Goal: Task Accomplishment & Management: Complete application form

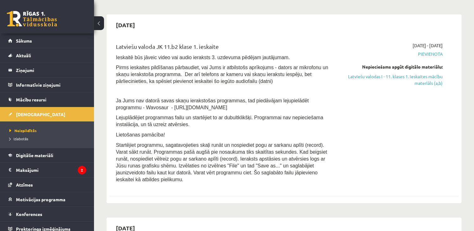
scroll to position [104, 0]
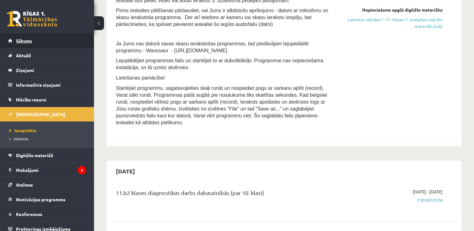
click at [26, 44] on link "Sākums" at bounding box center [47, 41] width 78 height 14
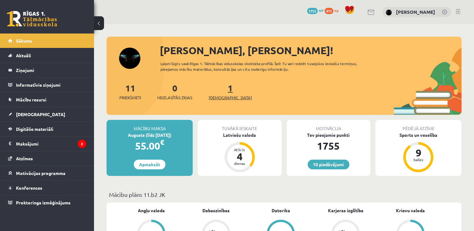
click at [221, 100] on span "[DEMOGRAPHIC_DATA]" at bounding box center [230, 98] width 43 height 6
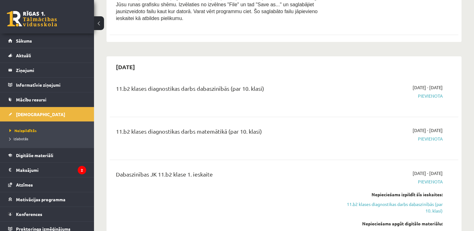
scroll to position [52, 0]
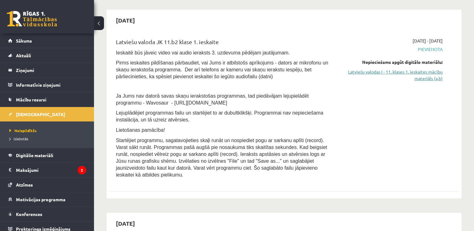
click at [369, 70] on link "Latviešu valodas I - 11. klases 1. ieskaites mācību materiāls (a,b)" at bounding box center [391, 75] width 103 height 13
drag, startPoint x: 429, startPoint y: 77, endPoint x: 272, endPoint y: 25, distance: 165.2
click at [429, 77] on link "Latviešu valodas I - 11. klases 1. ieskaites mācību materiāls (a,b)" at bounding box center [391, 75] width 103 height 13
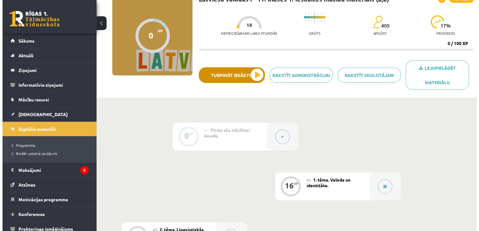
scroll to position [157, 0]
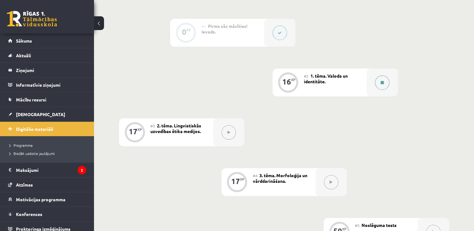
click at [382, 78] on button at bounding box center [382, 83] width 14 height 14
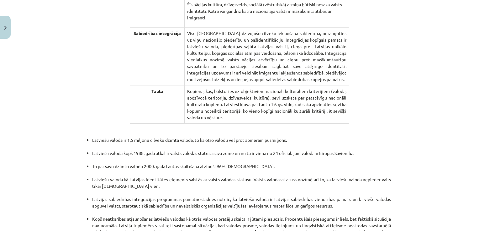
scroll to position [1149, 0]
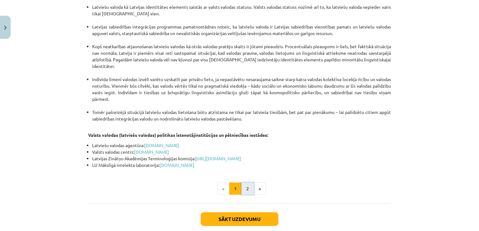
click at [241, 183] on button "2" at bounding box center [247, 189] width 13 height 13
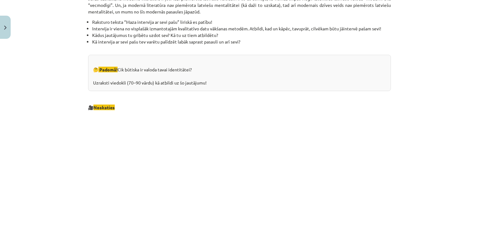
scroll to position [678, 0]
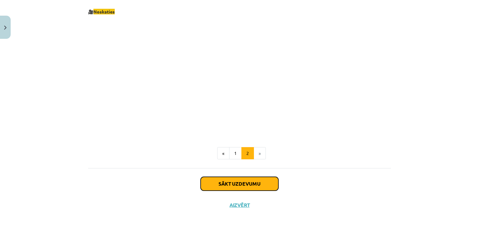
click at [242, 182] on button "Sākt uzdevumu" at bounding box center [240, 184] width 78 height 14
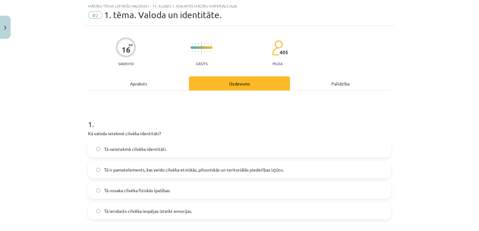
scroll to position [68, 0]
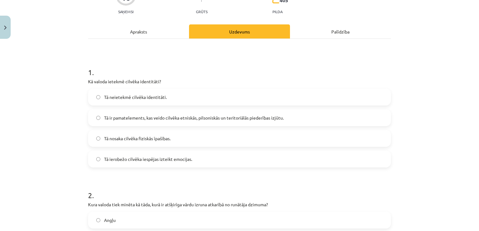
click at [156, 116] on span "Tā ir pamatelements, kas veido cilvēka etniskās, pilsoniskās un teritoriālās pi…" at bounding box center [194, 118] width 180 height 7
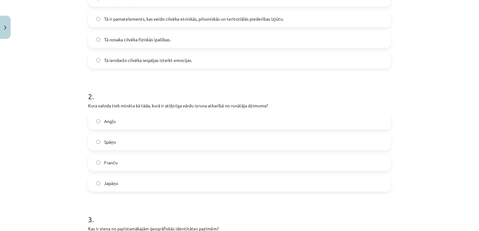
scroll to position [172, 0]
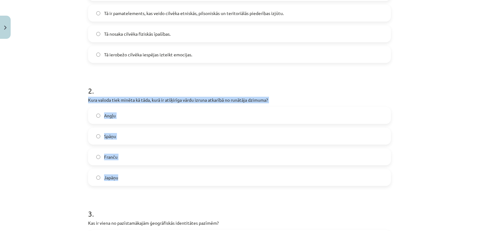
drag, startPoint x: 85, startPoint y: 98, endPoint x: 123, endPoint y: 182, distance: 92.5
click at [123, 182] on div "2 . Kura valoda tiek minēta kā tāda, kurā ir atšķirīga vārdu izruna atkarībā no…" at bounding box center [239, 131] width 303 height 111
copy div "Kura valoda tiek minēta kā tāda, kurā ir atšķirīga vārdu izruna atkarībā no run…"
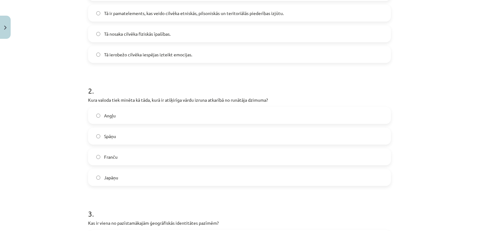
click at [203, 205] on h1 "3 ." at bounding box center [239, 208] width 303 height 19
click at [117, 179] on label "Japāņu" at bounding box center [240, 178] width 302 height 16
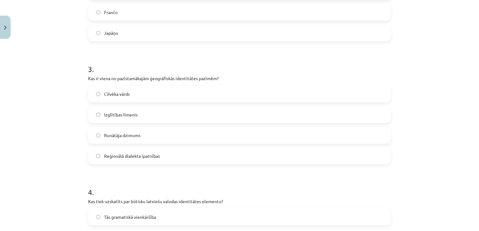
scroll to position [329, 0]
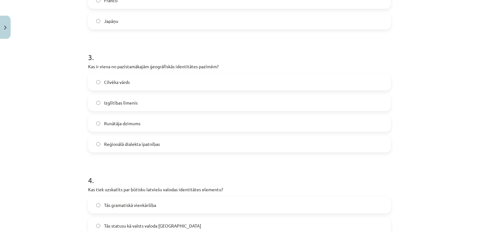
click at [166, 146] on label "Reģionālā dialekta īpatnības" at bounding box center [240, 144] width 302 height 16
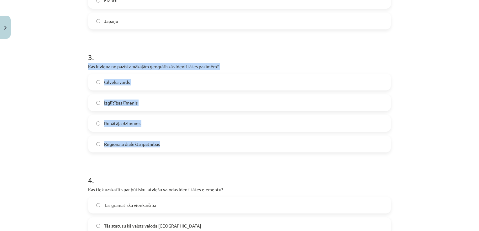
drag, startPoint x: 84, startPoint y: 66, endPoint x: 157, endPoint y: 145, distance: 107.4
click at [157, 145] on div "16 XP Saņemsi Grūts 405 pilda Apraksts Uzdevums Palīdzība 1 . Kā valoda ietekmē…" at bounding box center [239, 84] width 310 height 744
copy div "Kas ir viena no pazīstamākajām ģeogrāfiskās identitātes pazīmēm? Cilvēka vārds …"
click at [416, 134] on div "Mācību tēma: Latviešu valodas i - 11. klases 1. ieskaites mācību materiāls (a,b…" at bounding box center [239, 115] width 479 height 231
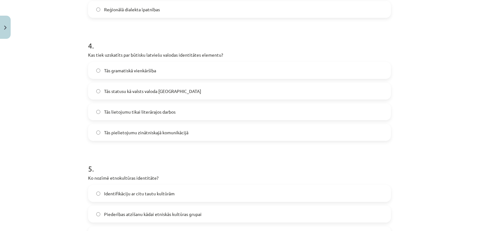
scroll to position [486, 0]
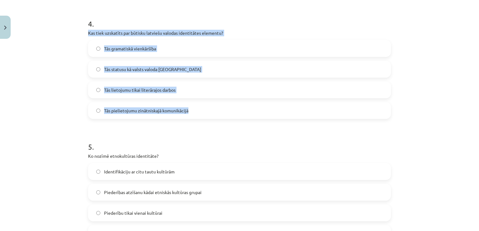
drag, startPoint x: 187, startPoint y: 113, endPoint x: 82, endPoint y: 36, distance: 130.3
copy div "Kas tiek uzskatīts par būtisku latviešu valodas identitātes elementu? Tās grama…"
drag, startPoint x: 462, startPoint y: 114, endPoint x: 440, endPoint y: 105, distance: 24.0
click at [462, 114] on div "Mācību tēma: Latviešu valodas i - 11. klases 1. ieskaites mācību materiāls (a,b…" at bounding box center [239, 115] width 479 height 231
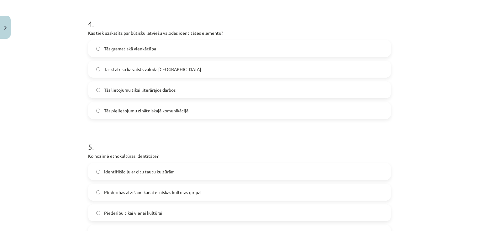
click at [128, 68] on span "Tās statusu kā valsts valoda [GEOGRAPHIC_DATA]" at bounding box center [152, 69] width 97 height 7
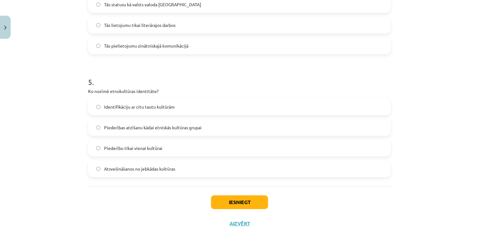
scroll to position [569, 0]
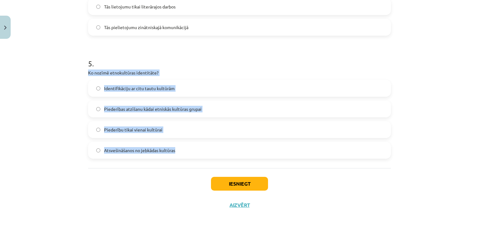
drag, startPoint x: 179, startPoint y: 150, endPoint x: 84, endPoint y: 71, distance: 124.0
copy div "Ko nozīmē etnokultūras identitāte? Identifikāciju ar citu tautu kultūrām Pieder…"
click at [424, 160] on div "Mācību tēma: Latviešu valodas i - 11. klases 1. ieskaites mācību materiāls (a,b…" at bounding box center [239, 115] width 479 height 231
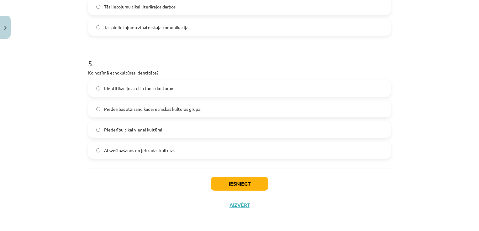
click at [166, 108] on span "Piederības atzīšanu kādai etniskās kultūras grupai" at bounding box center [153, 109] width 98 height 7
click at [236, 189] on button "Iesniegt" at bounding box center [239, 184] width 57 height 14
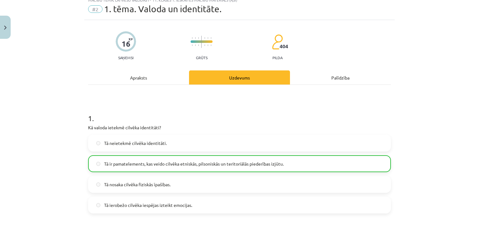
scroll to position [0, 0]
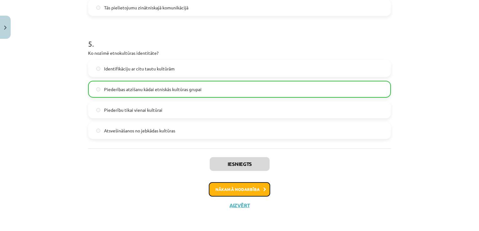
click at [239, 189] on button "Nākamā nodarbība" at bounding box center [239, 189] width 61 height 14
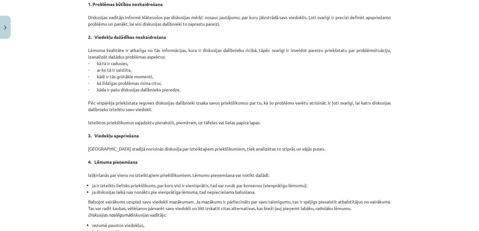
scroll to position [538, 0]
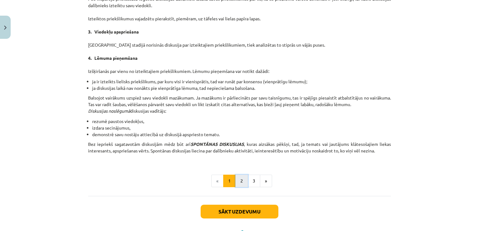
click at [242, 181] on button "2" at bounding box center [241, 181] width 13 height 13
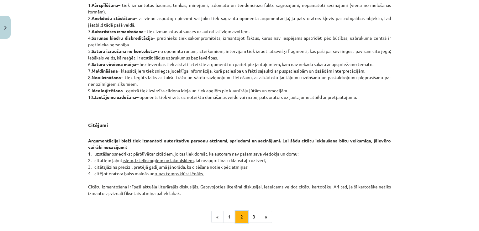
scroll to position [478, 0]
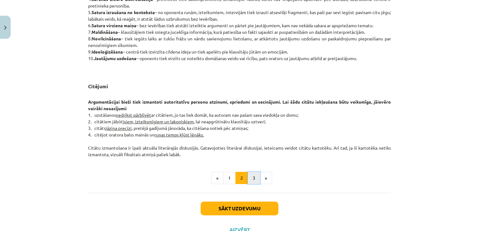
click at [251, 176] on button "3" at bounding box center [254, 178] width 13 height 13
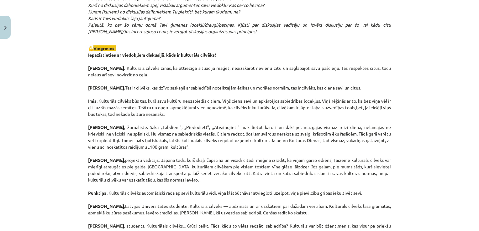
scroll to position [731, 0]
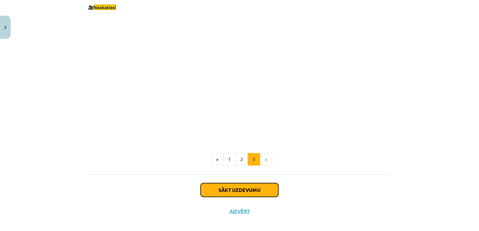
click at [243, 183] on button "Sākt uzdevumu" at bounding box center [240, 190] width 78 height 14
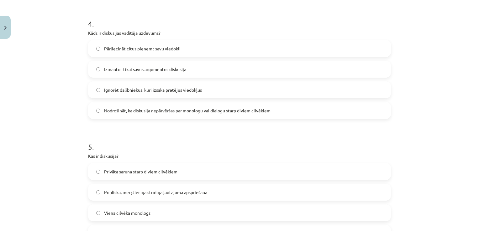
scroll to position [569, 0]
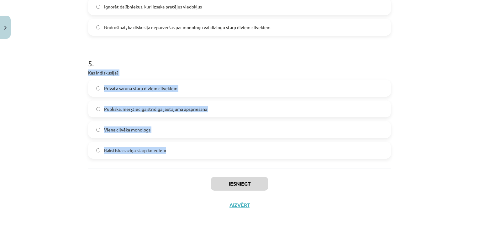
drag, startPoint x: 169, startPoint y: 151, endPoint x: 84, endPoint y: 72, distance: 116.3
copy div "Kas ir diskusija? Privāta saruna starp diviem cilvēkiem Publiska, mērķtiecīga s…"
click at [424, 129] on div "Mācību tēma: Latviešu valodas i - 11. klases 1. ieskaites mācību materiāls (a,b…" at bounding box center [239, 115] width 479 height 231
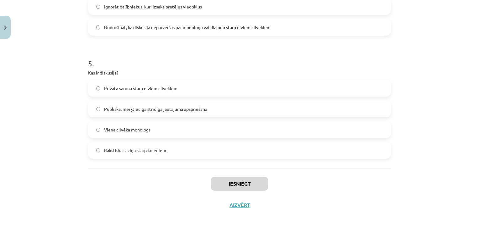
click at [176, 108] on span "Publiska, mērķtiecīga strīdīga jautājuma apspriešana" at bounding box center [155, 109] width 103 height 7
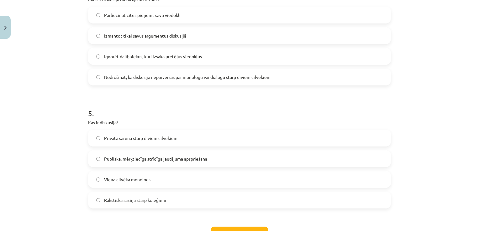
scroll to position [465, 0]
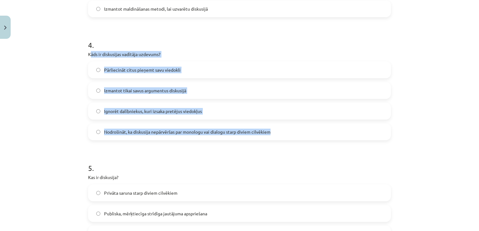
drag, startPoint x: 216, startPoint y: 125, endPoint x: 89, endPoint y: 55, distance: 145.1
click at [89, 55] on div "4 . Kāds ir diskusijas vadītāja uzdevums? Pārliecināt citus pieņemt savu viedok…" at bounding box center [239, 85] width 303 height 111
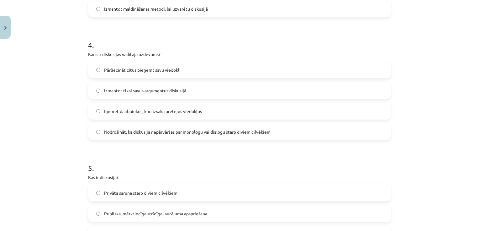
drag, startPoint x: 89, startPoint y: 55, endPoint x: 78, endPoint y: 55, distance: 11.3
click at [77, 57] on div "Mācību tēma: Latviešu valodas i - 11. klases 1. ieskaites mācību materiāls (a,b…" at bounding box center [239, 115] width 479 height 231
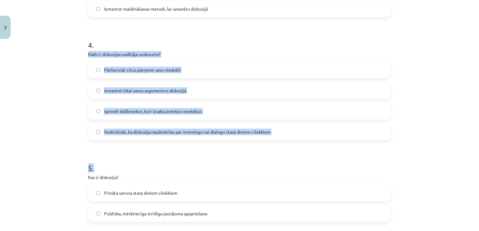
drag, startPoint x: 84, startPoint y: 50, endPoint x: 288, endPoint y: 147, distance: 226.2
copy form "Kāds ir diskusijas vadītāja uzdevums? Pārliecināt citus pieņemt savu viedokli I…"
click at [34, 130] on div "Mācību tēma: Latviešu valodas i - 11. klases 1. ieskaites mācību materiāls (a,b…" at bounding box center [239, 115] width 479 height 231
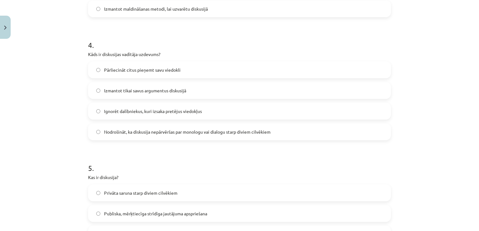
click at [140, 134] on span "Nodrošināt, ka diskusija nepārvēršas par monologu vai dialogu starp diviem cilv…" at bounding box center [187, 132] width 166 height 7
click at [33, 132] on div "Mācību tēma: Latviešu valodas i - 11. klases 1. ieskaites mācību materiāls (a,b…" at bounding box center [239, 115] width 479 height 231
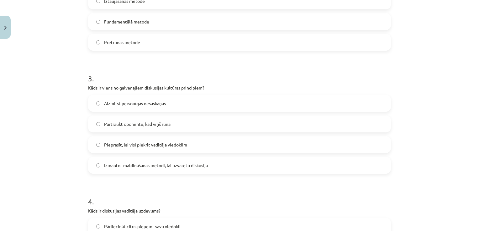
click at [131, 105] on span "Aizmirst personīgas nesaskaņas" at bounding box center [135, 103] width 62 height 7
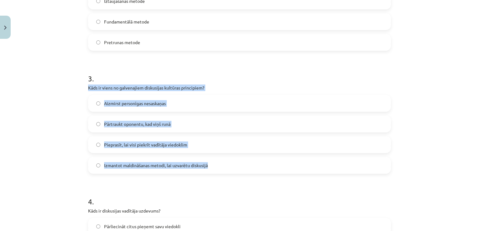
drag, startPoint x: 85, startPoint y: 87, endPoint x: 209, endPoint y: 167, distance: 148.4
click at [209, 167] on div "17 XP Saņemsi Grūts 404 pilda Apraksts Uzdevums Palīdzība 1 . Kura no šīm metod…" at bounding box center [239, 106] width 310 height 744
copy div "Kāds ir viens no galvenajiem diskusijas kultūras principiem? Aizmirst personīga…"
click at [50, 151] on div "Mācību tēma: Latviešu valodas i - 11. klases 1. ieskaites mācību materiāls (a,b…" at bounding box center [239, 115] width 479 height 231
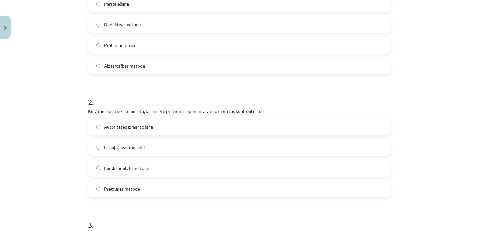
scroll to position [151, 0]
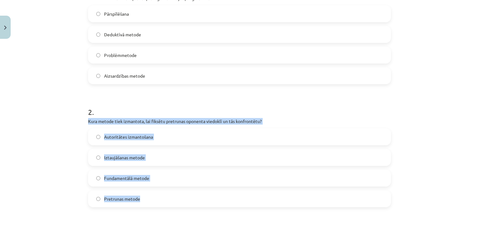
drag, startPoint x: 87, startPoint y: 120, endPoint x: 158, endPoint y: 203, distance: 109.6
click at [158, 203] on div "2 . Kura metode tiek izmantota, lai fiksētu pretrunas oponenta viedoklī un tās …" at bounding box center [239, 152] width 303 height 111
copy div "Kura metode tiek izmantota, lai fiksētu pretrunas oponenta viedoklī un tās konf…"
click at [77, 136] on div "Mācību tēma: Latviešu valodas i - 11. klases 1. ieskaites mācību materiāls (a,b…" at bounding box center [239, 115] width 479 height 231
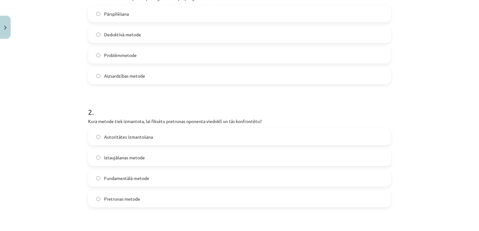
click at [139, 198] on label "Pretrunas metode" at bounding box center [240, 199] width 302 height 16
click at [50, 120] on div "Mācību tēma: Latviešu valodas i - 11. klases 1. ieskaites mācību materiāls (a,b…" at bounding box center [239, 115] width 479 height 231
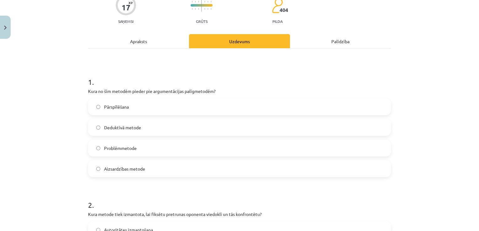
scroll to position [47, 0]
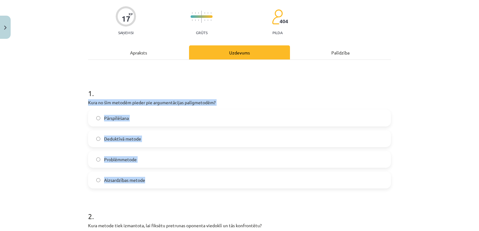
drag, startPoint x: 85, startPoint y: 102, endPoint x: 147, endPoint y: 181, distance: 100.1
click at [147, 181] on div "1 . Kura no šīm metodēm pieder pie argumentācijas palīgmetodēm? Pārspīlēšana De…" at bounding box center [239, 133] width 303 height 111
copy div "Kura no šīm metodēm pieder pie argumentācijas palīgmetodēm? Pārspīlēšana Dedukt…"
click at [48, 145] on div "Mācību tēma: Latviešu valodas i - 11. klases 1. ieskaites mācību materiāls (a,b…" at bounding box center [239, 115] width 479 height 231
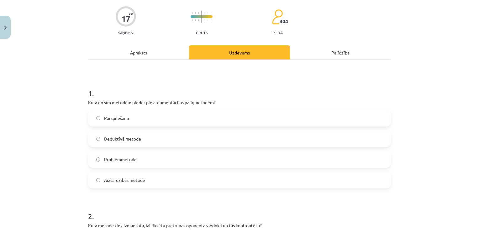
click at [140, 117] on label "Pārspīlēšana" at bounding box center [240, 118] width 302 height 16
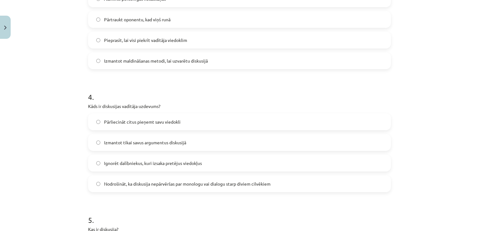
scroll to position [569, 0]
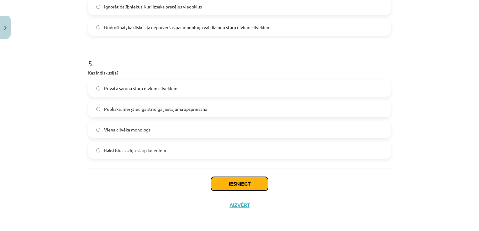
click at [232, 182] on button "Iesniegt" at bounding box center [239, 184] width 57 height 14
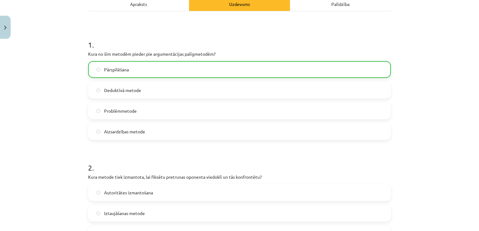
scroll to position [0, 0]
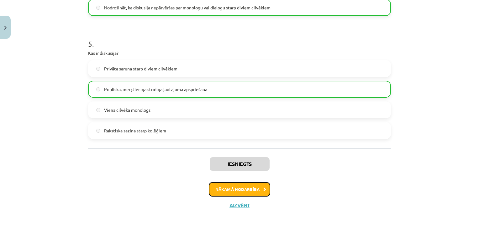
click at [247, 191] on button "Nākamā nodarbība" at bounding box center [239, 189] width 61 height 14
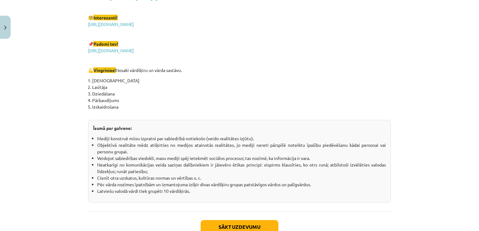
scroll to position [1108, 0]
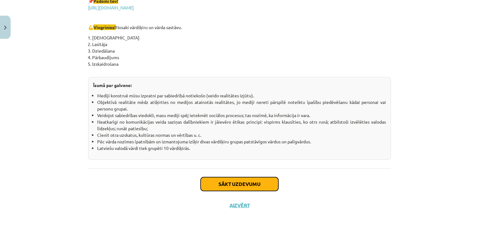
click at [247, 187] on button "Sākt uzdevumu" at bounding box center [240, 184] width 78 height 14
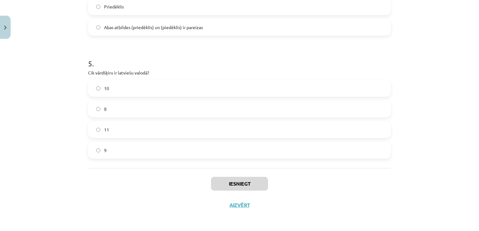
scroll to position [465, 0]
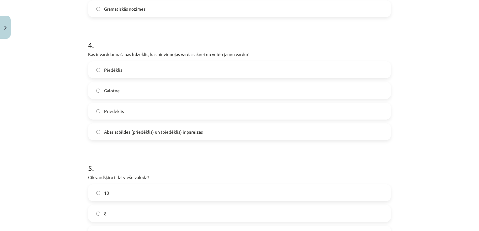
click at [111, 130] on span "Abas atbildes (priedēklis) un (piedēklis) ir pareizas" at bounding box center [153, 132] width 99 height 7
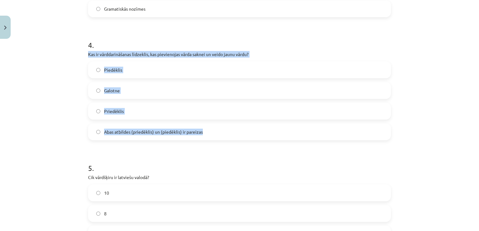
drag, startPoint x: 85, startPoint y: 52, endPoint x: 211, endPoint y: 135, distance: 151.0
copy div "Kas ir vārddarināšanas līdzeklis, kas pievienojas vārda saknei un veido jaunu v…"
click at [14, 167] on div "Mācību tēma: Latviešu valodas i - 11. klases 1. ieskaites mācību materiāls (a,b…" at bounding box center [239, 115] width 479 height 231
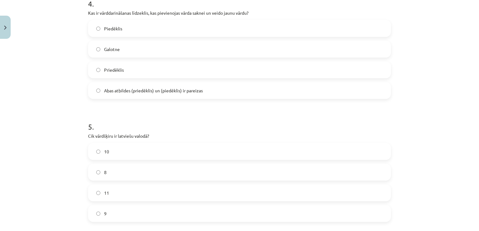
scroll to position [517, 0]
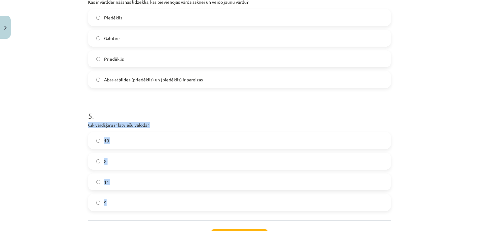
drag, startPoint x: 86, startPoint y: 124, endPoint x: 109, endPoint y: 205, distance: 84.2
click at [109, 205] on div "5 . Cik vārdšķiru ir latviešu valodā? 10 8 11 9" at bounding box center [239, 156] width 303 height 111
click at [34, 93] on div "Mācību tēma: Latviešu valodas i - 11. klases 1. ieskaites mācību materiāls (a,b…" at bounding box center [239, 115] width 479 height 231
click at [121, 207] on label "9" at bounding box center [240, 203] width 302 height 16
click at [49, 156] on div "Mācību tēma: Latviešu valodas i - 11. klases 1. ieskaites mācību materiāls (a,b…" at bounding box center [239, 115] width 479 height 231
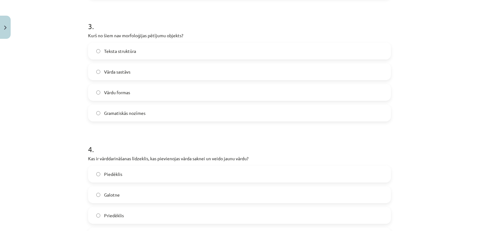
scroll to position [308, 0]
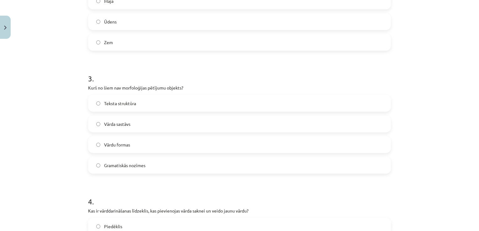
click at [138, 105] on label "Teksta struktūra" at bounding box center [240, 104] width 302 height 16
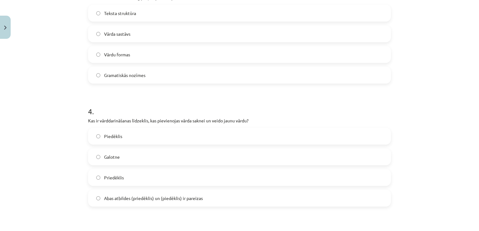
scroll to position [448, 0]
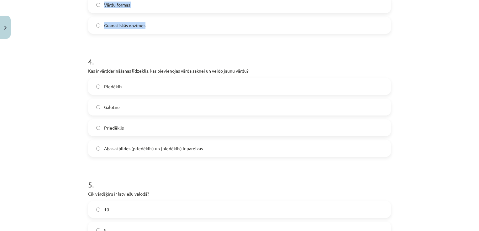
drag, startPoint x: 87, startPoint y: 100, endPoint x: 151, endPoint y: 29, distance: 95.5
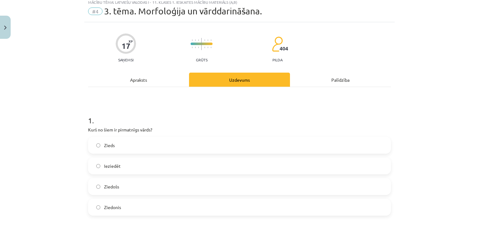
scroll to position [0, 0]
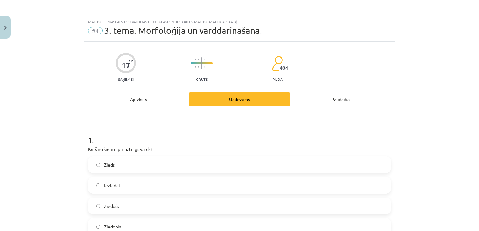
click at [115, 165] on label "Zieds" at bounding box center [240, 165] width 302 height 16
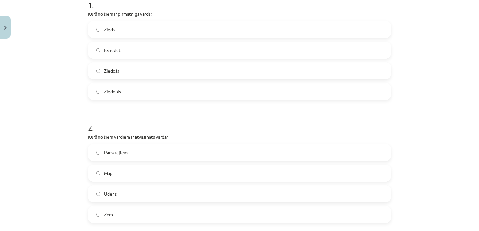
scroll to position [157, 0]
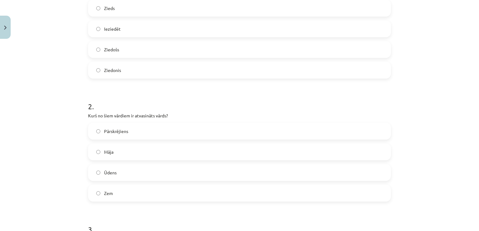
click at [143, 136] on label "Pārskrējiens" at bounding box center [240, 132] width 302 height 16
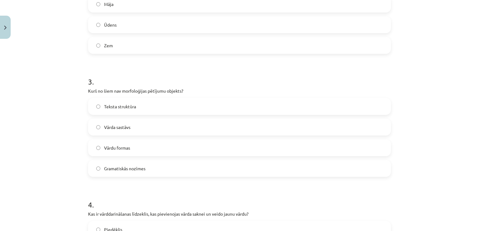
scroll to position [314, 0]
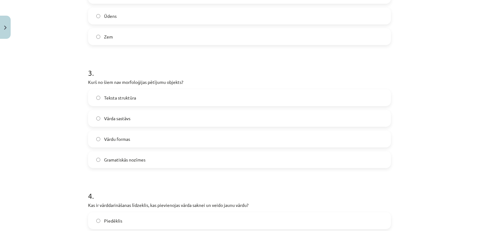
click at [90, 115] on label "Vārda sastāvs" at bounding box center [240, 119] width 302 height 16
click at [123, 102] on label "Teksta struktūra" at bounding box center [240, 98] width 302 height 16
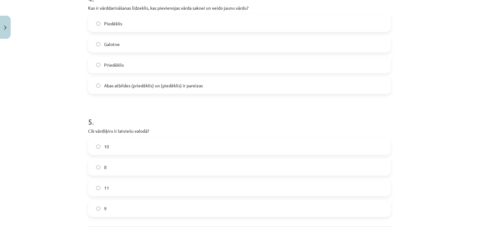
scroll to position [569, 0]
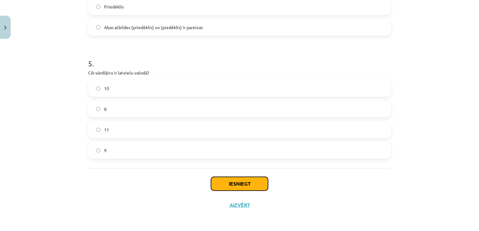
click at [246, 182] on button "Iesniegt" at bounding box center [239, 184] width 57 height 14
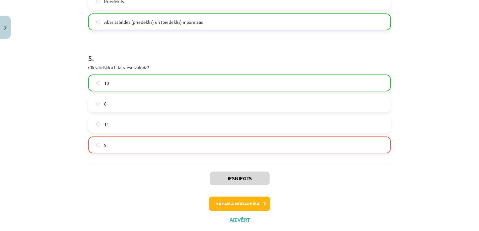
scroll to position [589, 0]
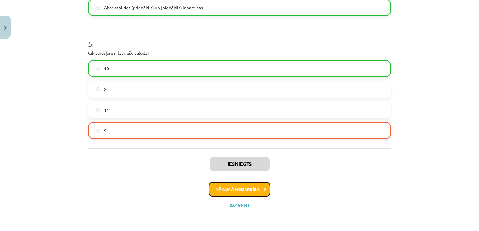
click at [243, 187] on button "Nākamā nodarbība" at bounding box center [239, 189] width 61 height 14
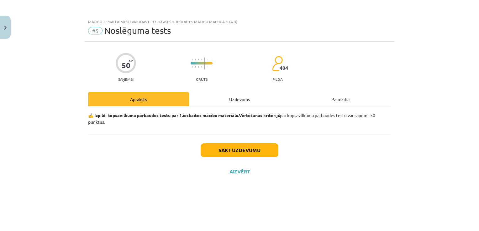
scroll to position [0, 0]
click at [241, 151] on button "Sākt uzdevumu" at bounding box center [240, 151] width 78 height 14
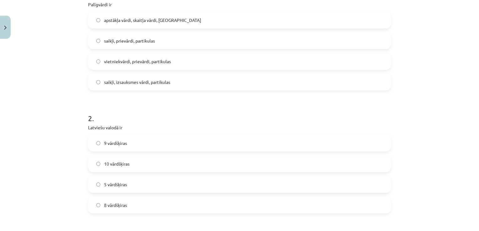
scroll to position [199, 0]
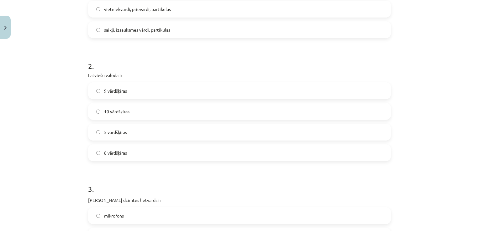
click at [139, 92] on label "9 vārdšķiras" at bounding box center [240, 91] width 302 height 16
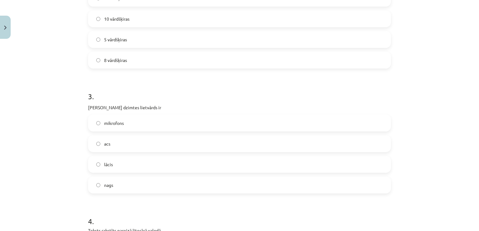
scroll to position [304, 0]
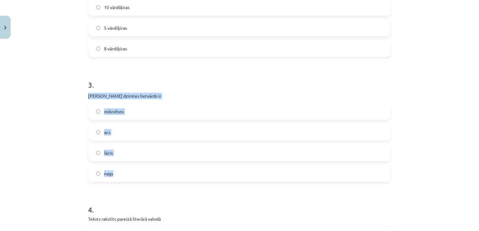
drag, startPoint x: 85, startPoint y: 94, endPoint x: 112, endPoint y: 173, distance: 83.4
click at [60, 139] on div "Mācību tēma: Latviešu valodas i - 11. klases 1. ieskaites mācību materiāls (a,b…" at bounding box center [239, 115] width 479 height 231
click at [123, 130] on label "acs" at bounding box center [240, 132] width 302 height 16
click at [27, 135] on div "Mācību tēma: Latviešu valodas i - 11. klases 1. ieskaites mācību materiāls (a,b…" at bounding box center [239, 115] width 479 height 231
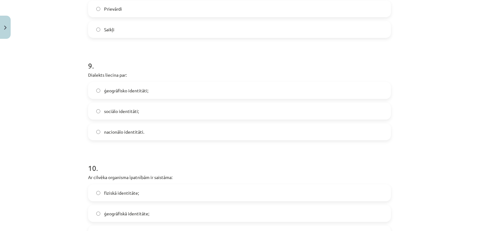
scroll to position [1087, 0]
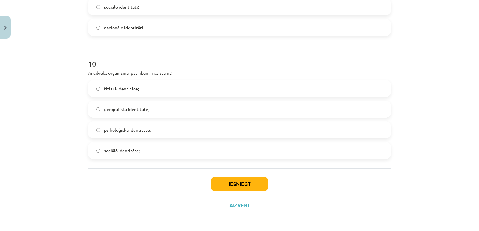
click at [138, 90] on label "fiziskā identitāte;" at bounding box center [240, 89] width 302 height 16
click at [38, 120] on div "Mācību tēma: Latviešu valodas i - 11. klases 1. ieskaites mācību materiāls (a,b…" at bounding box center [239, 115] width 479 height 231
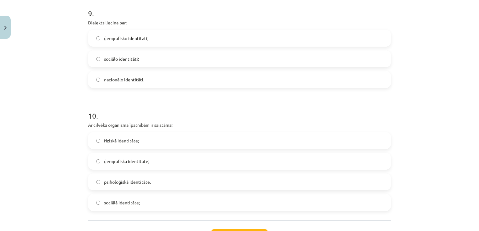
scroll to position [983, 0]
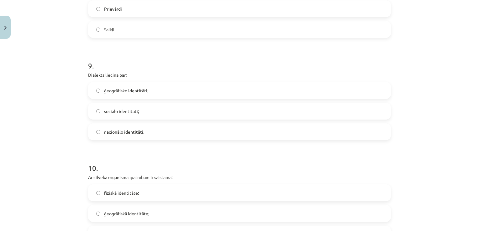
click at [145, 92] on span "ģeogrāfisko identitāti;" at bounding box center [126, 90] width 44 height 7
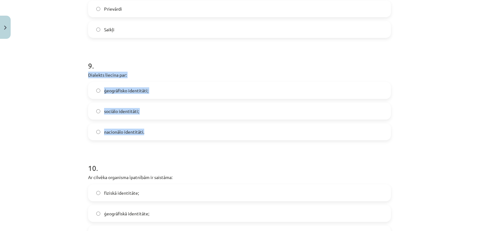
drag, startPoint x: 83, startPoint y: 73, endPoint x: 149, endPoint y: 137, distance: 91.8
drag, startPoint x: 4, startPoint y: 132, endPoint x: 30, endPoint y: 134, distance: 26.1
click at [4, 133] on div "Mācību tēma: Latviešu valodas i - 11. klases 1. ieskaites mācību materiāls (a,b…" at bounding box center [239, 115] width 479 height 231
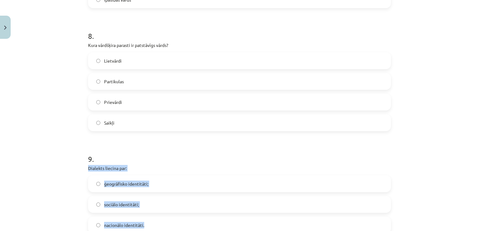
scroll to position [826, 0]
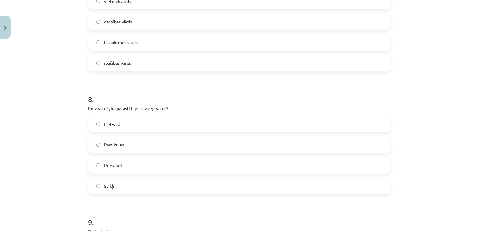
click at [60, 137] on div "Mācību tēma: Latviešu valodas i - 11. klases 1. ieskaites mācību materiāls (a,b…" at bounding box center [239, 115] width 479 height 231
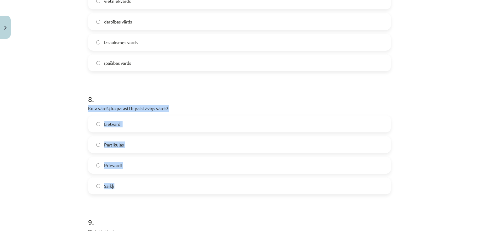
drag, startPoint x: 86, startPoint y: 105, endPoint x: 117, endPoint y: 188, distance: 88.7
click at [117, 188] on div "8 . Kura vārdšķira parasti ir patstāvīgs vārds? Lietvārdi Partikulas Prievārdi …" at bounding box center [239, 139] width 303 height 111
click at [67, 145] on div "Mācību tēma: Latviešu valodas i - 11. klases 1. ieskaites mācību materiāls (a,b…" at bounding box center [239, 115] width 479 height 231
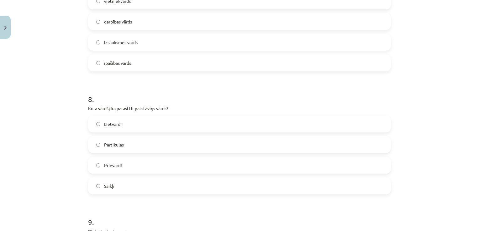
click at [119, 126] on label "Lietvārdi" at bounding box center [240, 124] width 302 height 16
click at [55, 129] on div "Mācību tēma: Latviešu valodas i - 11. klases 1. ieskaites mācību materiāls (a,b…" at bounding box center [239, 115] width 479 height 231
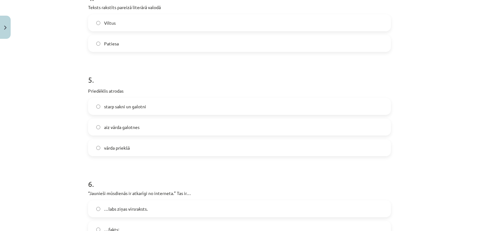
scroll to position [565, 0]
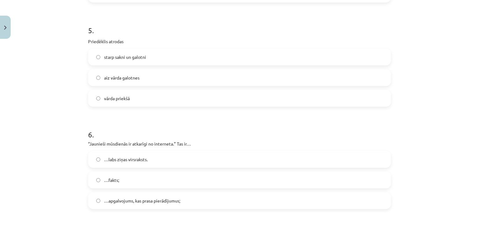
click at [128, 97] on span "vārda priekšā" at bounding box center [117, 98] width 26 height 7
click at [50, 89] on div "Mācību tēma: Latviešu valodas i - 11. klases 1. ieskaites mācību materiāls (a,b…" at bounding box center [239, 115] width 479 height 231
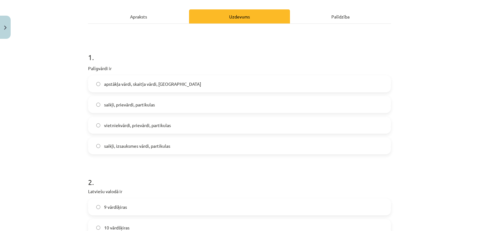
scroll to position [95, 0]
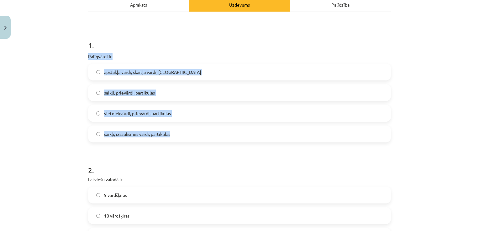
drag, startPoint x: 87, startPoint y: 56, endPoint x: 188, endPoint y: 137, distance: 130.5
click at [188, 137] on div "1 . [GEOGRAPHIC_DATA] ir apstākļa vārdi, skaitļa vārdi, saikļi saikļi, prievārd…" at bounding box center [239, 86] width 303 height 113
click at [50, 156] on div "Mācību tēma: Latviešu valodas i - 11. klases 1. ieskaites mācību materiāls (a,b…" at bounding box center [239, 115] width 479 height 231
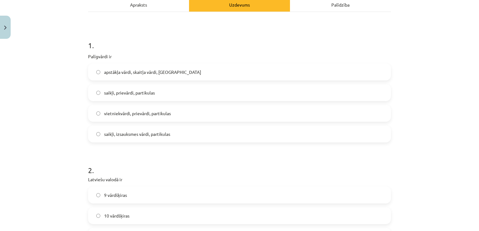
click at [127, 95] on span "saikļi, prievārdi, partikulas" at bounding box center [129, 93] width 51 height 7
click at [50, 117] on div "Mācību tēma: Latviešu valodas i - 11. klases 1. ieskaites mācību materiāls (a,b…" at bounding box center [239, 115] width 479 height 231
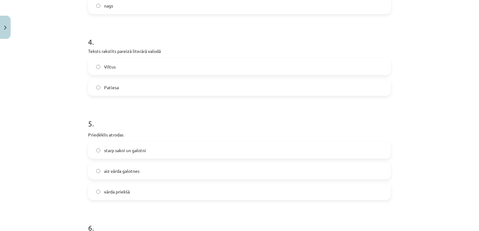
scroll to position [460, 0]
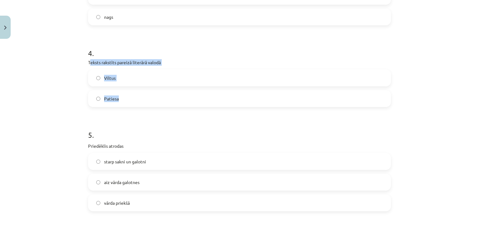
drag, startPoint x: 87, startPoint y: 61, endPoint x: 126, endPoint y: 92, distance: 49.3
click at [126, 92] on div "4 . Teksts rakstīts pareizā literārā valodā Viltus Patiesa" at bounding box center [239, 72] width 303 height 69
click at [14, 166] on div "Mācību tēma: Latviešu valodas i - 11. klases 1. ieskaites mācību materiāls (a,b…" at bounding box center [239, 115] width 479 height 231
click at [123, 103] on label "Patiesa" at bounding box center [240, 99] width 302 height 16
click at [37, 150] on div "Mācību tēma: Latviešu valodas i - 11. klases 1. ieskaites mācību materiāls (a,b…" at bounding box center [239, 115] width 479 height 231
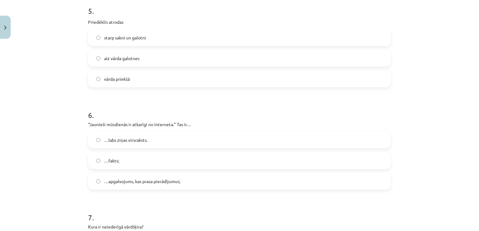
scroll to position [617, 0]
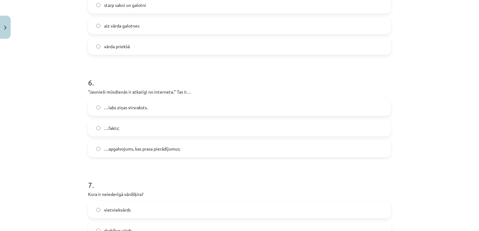
click at [116, 150] on span "…apgalvojums, kas prasa pierādījumus;" at bounding box center [142, 149] width 76 height 7
click at [50, 154] on div "Mācību tēma: Latviešu valodas i - 11. klases 1. ieskaites mācību materiāls (a,b…" at bounding box center [239, 115] width 479 height 231
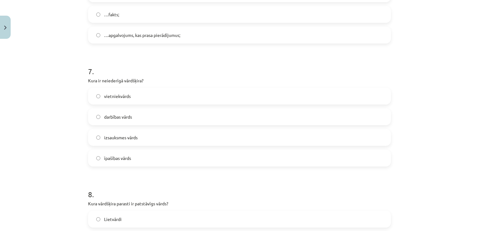
scroll to position [774, 0]
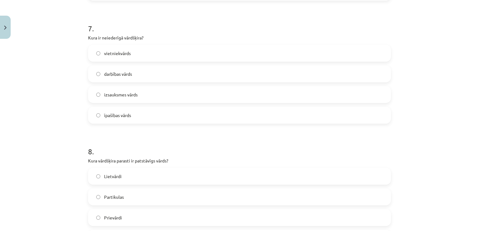
click at [125, 95] on span "izsauksmes vārds" at bounding box center [121, 95] width 34 height 7
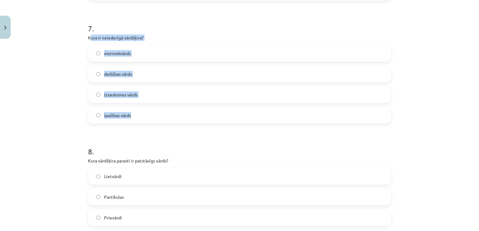
drag, startPoint x: 88, startPoint y: 36, endPoint x: 131, endPoint y: 113, distance: 88.3
click at [131, 113] on div "7 . Kura ir neiederīgā vārdšķira? vietniekvārds darbības vārds izsauksmes vārds…" at bounding box center [239, 68] width 303 height 111
click at [60, 145] on div "Mācību tēma: Latviešu valodas i - 11. klases 1. ieskaites mācību materiāls (a,b…" at bounding box center [239, 115] width 479 height 231
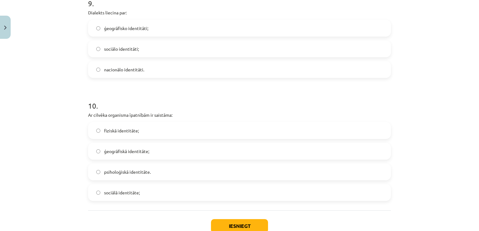
scroll to position [1087, 0]
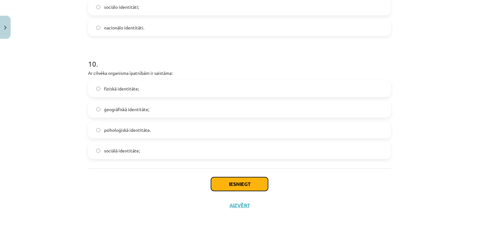
click at [236, 183] on button "Iesniegt" at bounding box center [239, 184] width 57 height 14
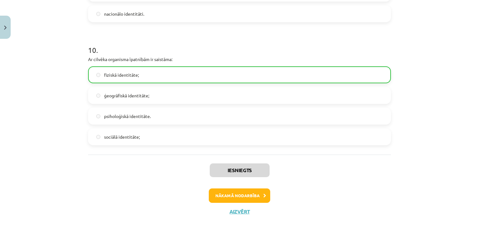
scroll to position [1107, 0]
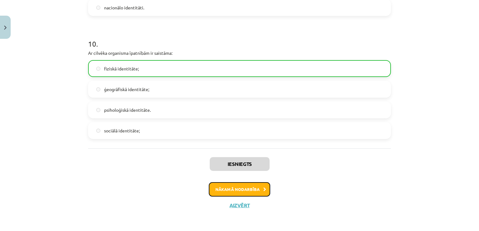
click at [233, 188] on button "Nākamā nodarbība" at bounding box center [239, 189] width 61 height 14
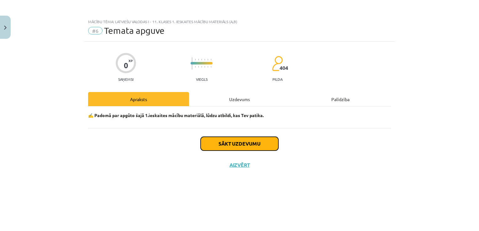
click at [232, 145] on button "Sākt uzdevumu" at bounding box center [240, 144] width 78 height 14
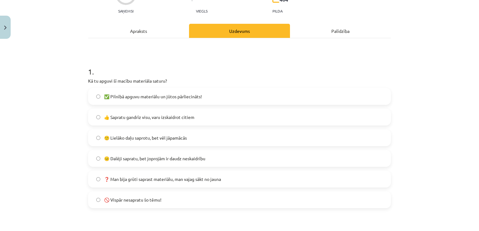
scroll to position [104, 0]
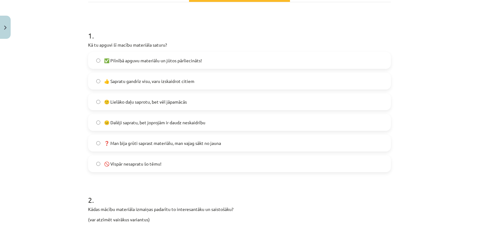
click at [170, 101] on span "🙂 Lielāko daļu saprotu, bet vēl jāpamācās" at bounding box center [145, 102] width 83 height 7
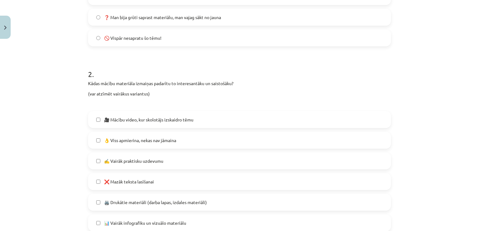
scroll to position [261, 0]
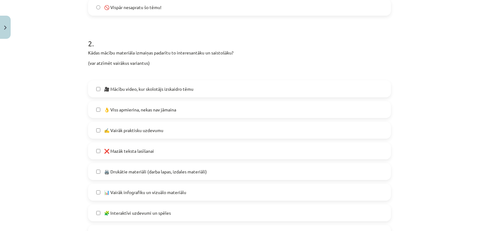
click at [144, 86] on span "🎥 Mācību video, kur skolotājs izskaidro tēmu" at bounding box center [148, 89] width 89 height 7
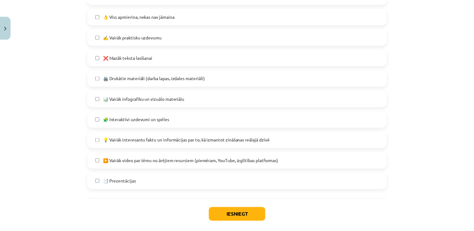
scroll to position [386, 0]
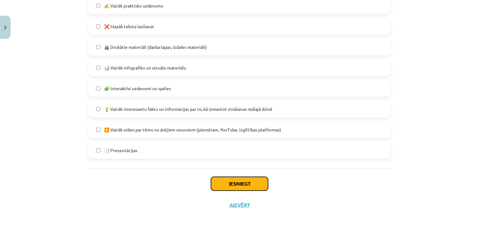
click at [242, 181] on button "Iesniegt" at bounding box center [239, 184] width 57 height 14
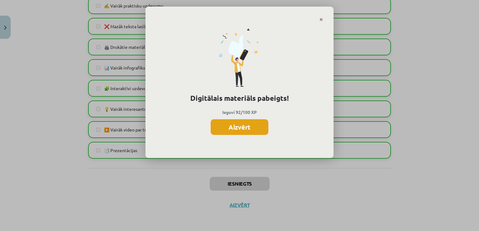
click at [241, 129] on button "Aizvērt" at bounding box center [240, 127] width 58 height 16
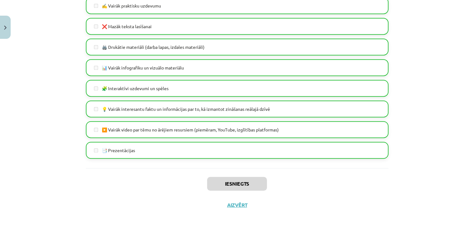
scroll to position [314, 0]
click at [233, 209] on div "Iesniegts Aizvērt" at bounding box center [237, 190] width 303 height 44
click at [233, 206] on button "Aizvērt" at bounding box center [237, 205] width 24 height 6
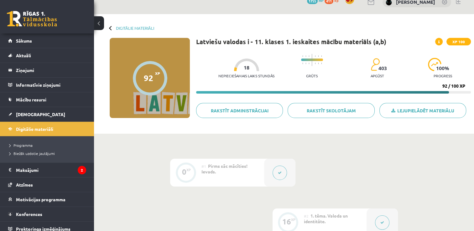
scroll to position [0, 0]
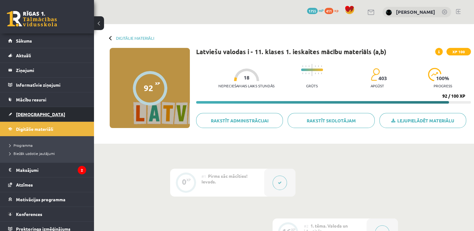
click at [30, 115] on span "[DEMOGRAPHIC_DATA]" at bounding box center [40, 115] width 49 height 6
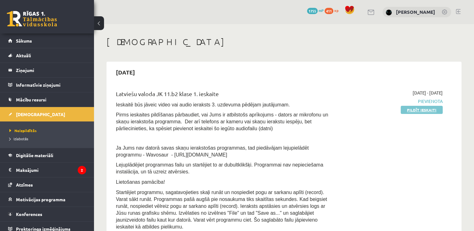
click at [414, 111] on link "Pildīt ieskaiti" at bounding box center [422, 110] width 42 height 8
